Goal: Use online tool/utility: Utilize a website feature to perform a specific function

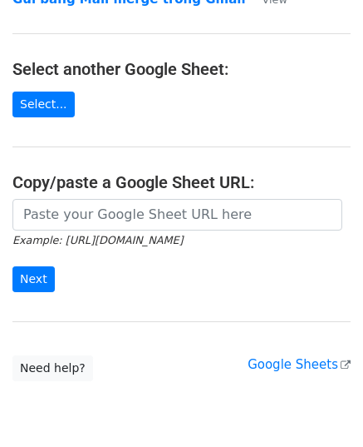
scroll to position [211, 0]
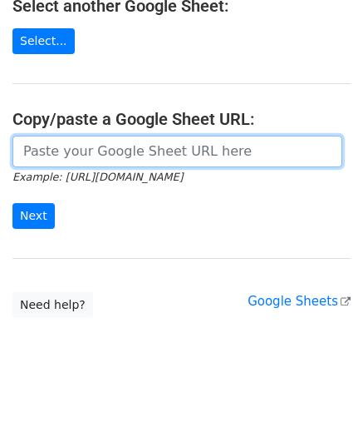
click at [57, 155] on input "url" at bounding box center [177, 152] width 330 height 32
paste input "[URL][DOMAIN_NAME]"
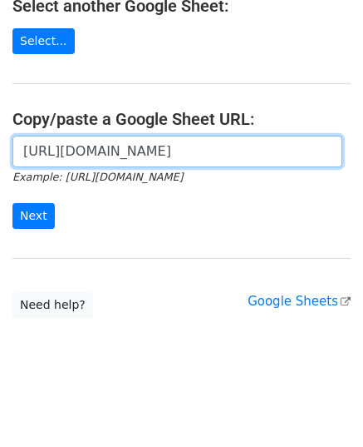
scroll to position [0, 488]
type input "[URL][DOMAIN_NAME]"
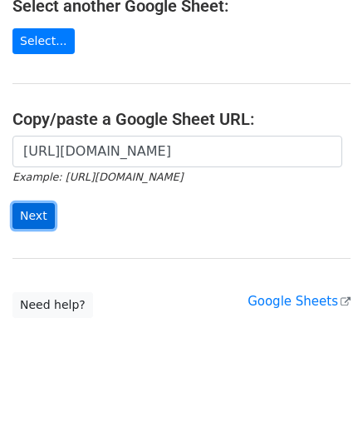
click at [13, 214] on input "Next" at bounding box center [33, 216] width 42 height 26
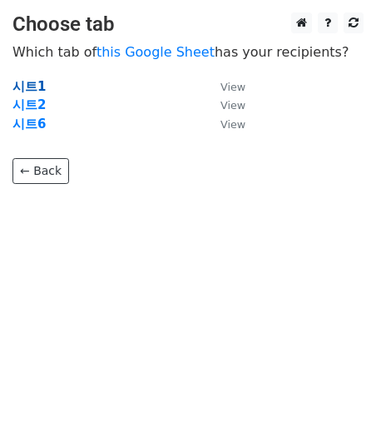
click at [31, 82] on strong "시트1" at bounding box center [28, 86] width 33 height 15
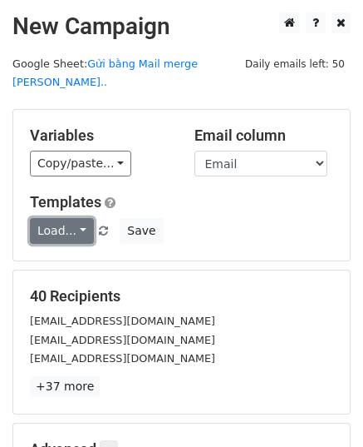
click at [73, 218] on link "Load..." at bounding box center [62, 231] width 64 height 26
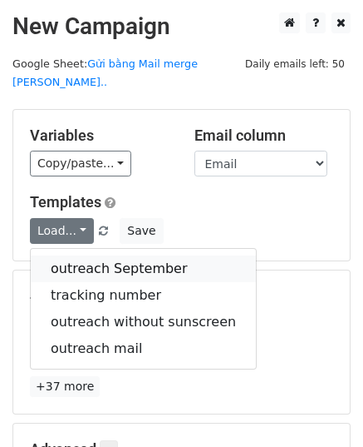
click at [133, 255] on link "outreach September" at bounding box center [143, 268] width 225 height 27
